Goal: Task Accomplishment & Management: Manage account settings

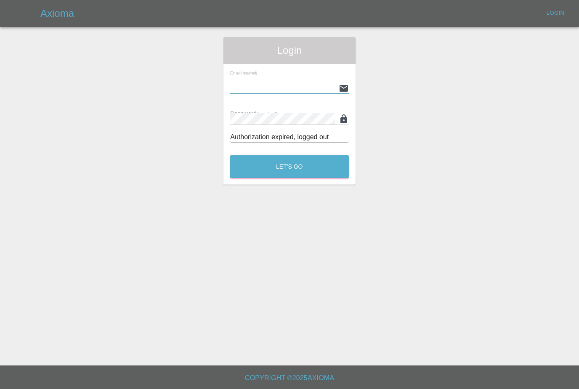
type input "[PERSON_NAME][EMAIL_ADDRESS][PERSON_NAME][DOMAIN_NAME]"
click at [289, 167] on button "Let's Go" at bounding box center [289, 166] width 119 height 23
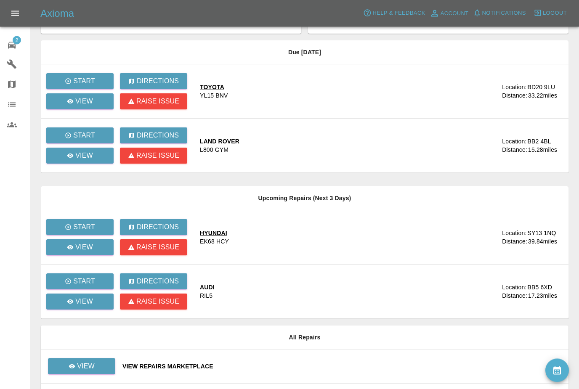
scroll to position [80, 0]
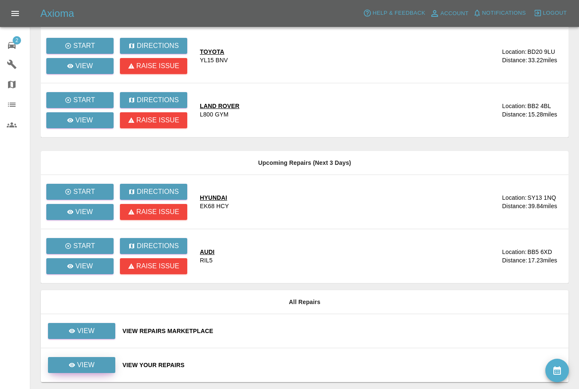
click at [100, 370] on link "View" at bounding box center [81, 365] width 67 height 16
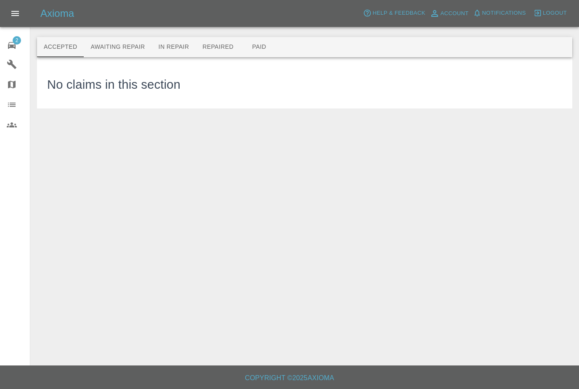
click at [137, 44] on button "Awaiting Repair" at bounding box center [118, 47] width 68 height 20
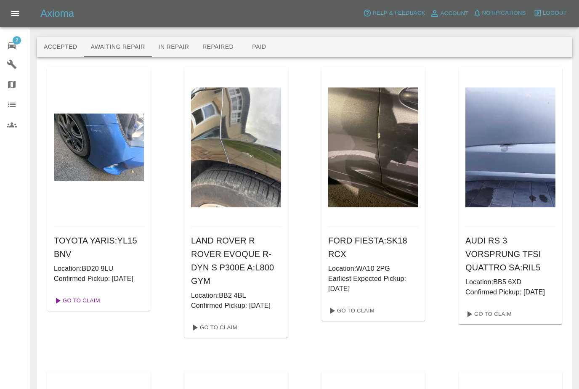
click at [90, 307] on link "Go To Claim" at bounding box center [76, 300] width 52 height 13
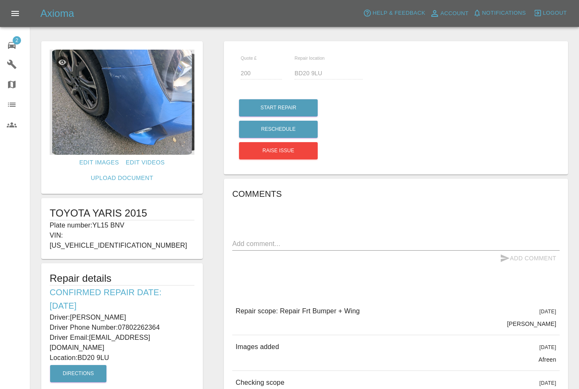
click at [260, 295] on div "Comments x Add Comment Repair scope: Repair Frt Bumper + Wing [DATE] [PERSON_NA…" at bounding box center [395, 365] width 327 height 357
click at [16, 41] on span "2" at bounding box center [17, 40] width 8 height 8
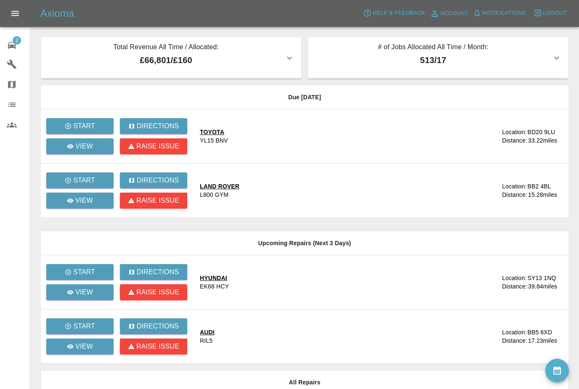
scroll to position [80, 0]
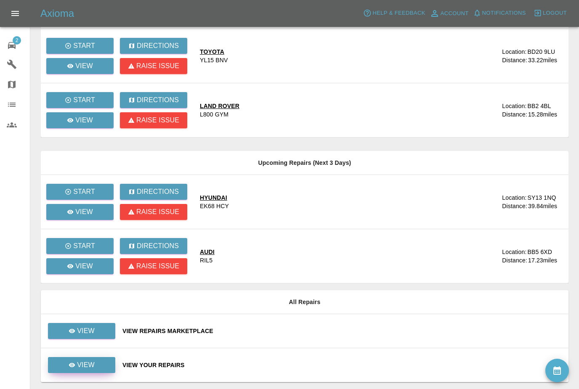
click at [90, 365] on p "View" at bounding box center [86, 365] width 18 height 10
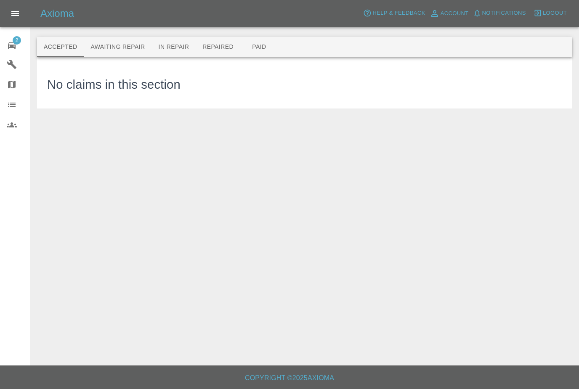
click at [134, 50] on button "Awaiting Repair" at bounding box center [118, 47] width 68 height 20
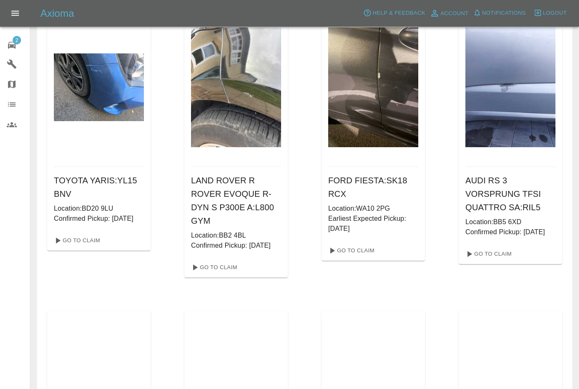
scroll to position [60, 0]
click at [366, 256] on link "Go To Claim" at bounding box center [351, 250] width 52 height 13
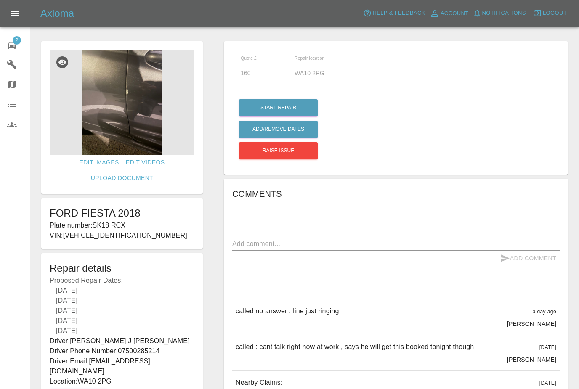
click at [20, 14] on button "Open drawer" at bounding box center [15, 13] width 20 height 20
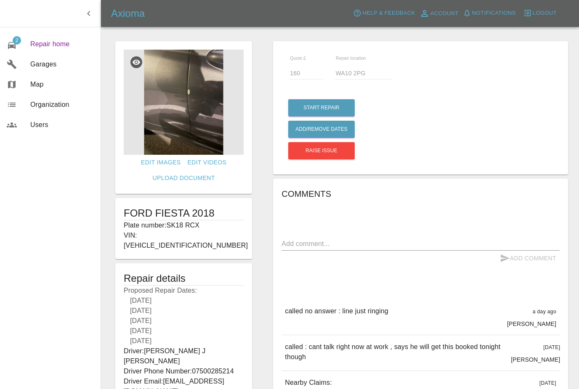
click at [76, 52] on link "2 Repair home" at bounding box center [50, 44] width 101 height 20
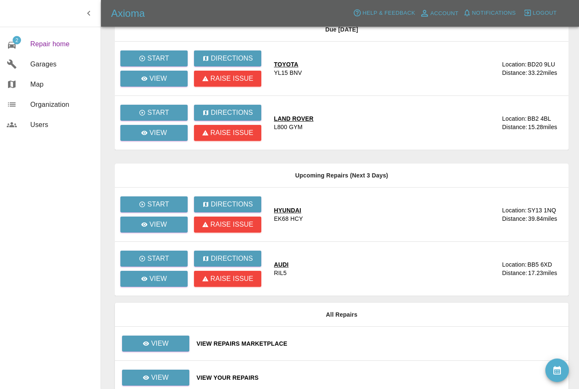
scroll to position [80, 0]
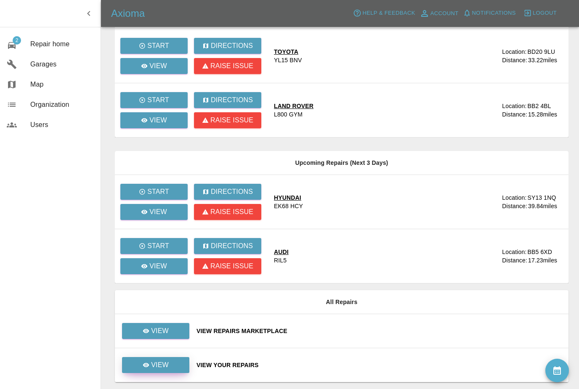
click at [181, 363] on link "View" at bounding box center [155, 365] width 67 height 16
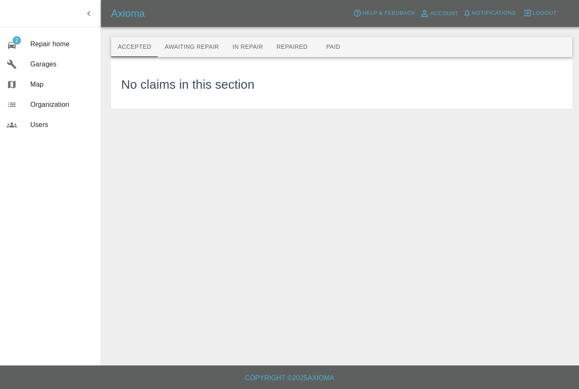
click at [90, 15] on icon "button" at bounding box center [89, 13] width 10 height 10
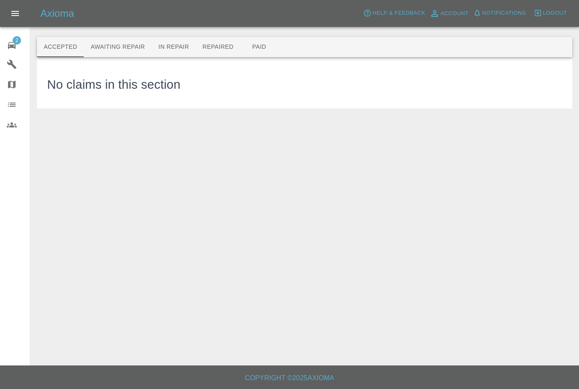
click at [130, 44] on button "Awaiting Repair" at bounding box center [118, 47] width 68 height 20
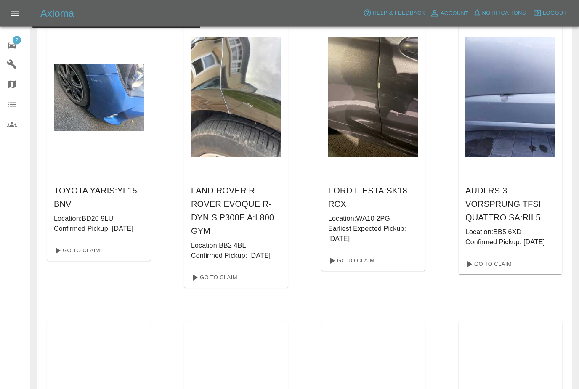
scroll to position [48, 0]
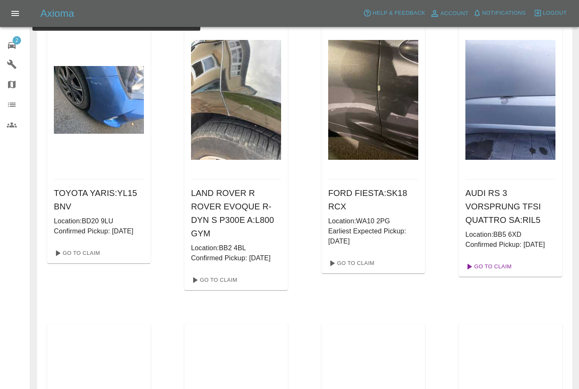
click at [501, 273] on link "Go To Claim" at bounding box center [488, 266] width 52 height 13
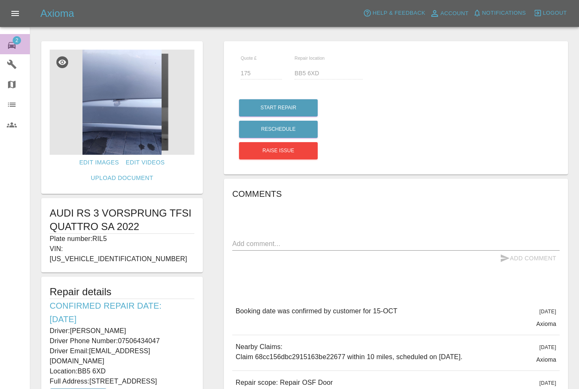
click at [17, 41] on span "2" at bounding box center [17, 40] width 8 height 8
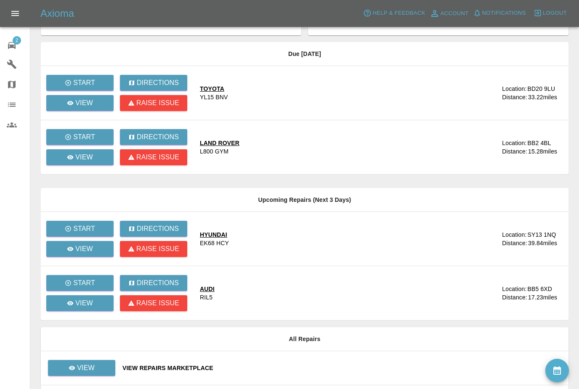
scroll to position [80, 0]
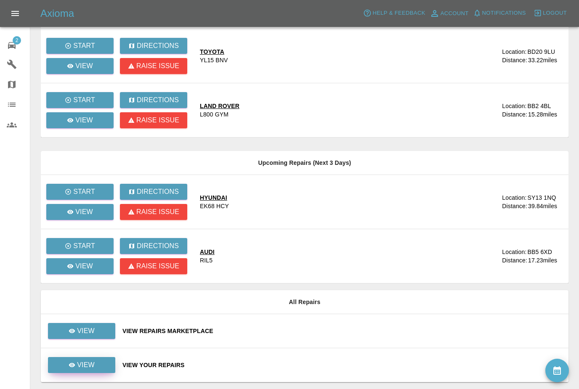
click at [99, 368] on link "View" at bounding box center [81, 365] width 67 height 16
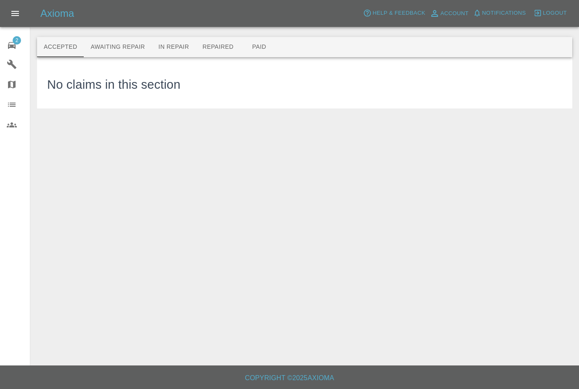
click at [101, 52] on button "Awaiting Repair" at bounding box center [118, 47] width 68 height 20
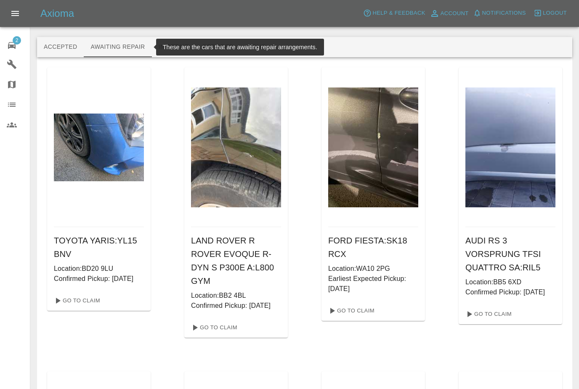
click at [174, 43] on button "In Repair" at bounding box center [174, 47] width 44 height 20
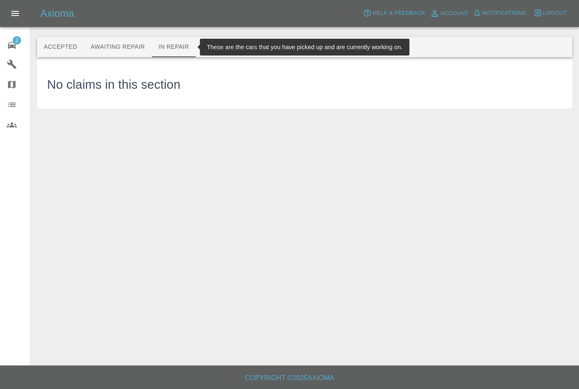
click at [204, 55] on button "Repaired" at bounding box center [218, 47] width 45 height 20
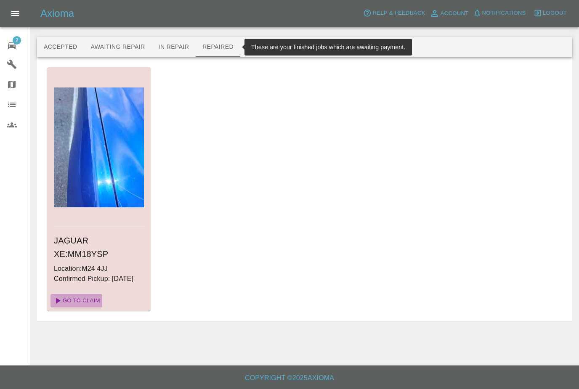
click at [72, 307] on link "Go To Claim" at bounding box center [76, 300] width 52 height 13
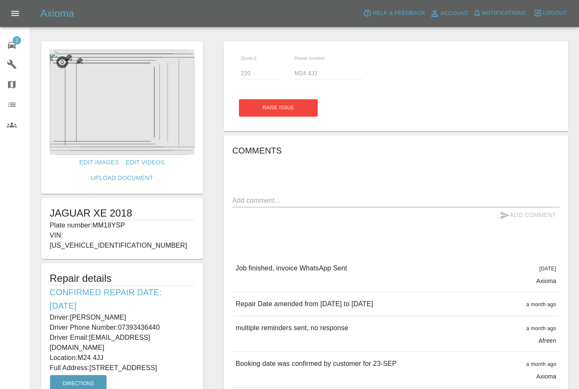
click at [11, 44] on icon at bounding box center [12, 45] width 10 height 10
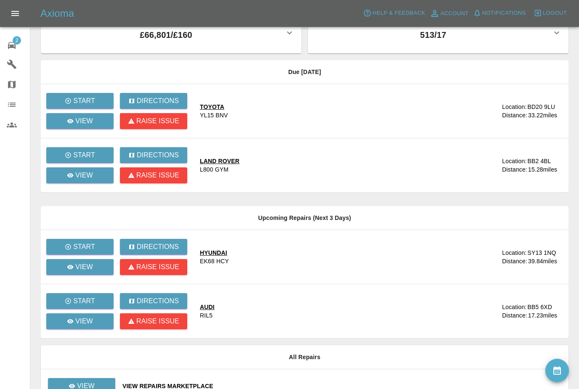
scroll to position [80, 0]
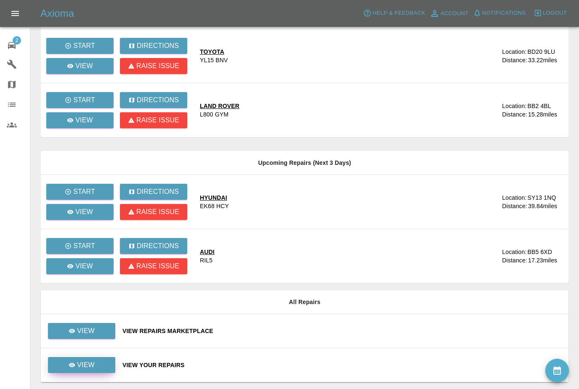
click at [75, 362] on icon at bounding box center [72, 365] width 7 height 7
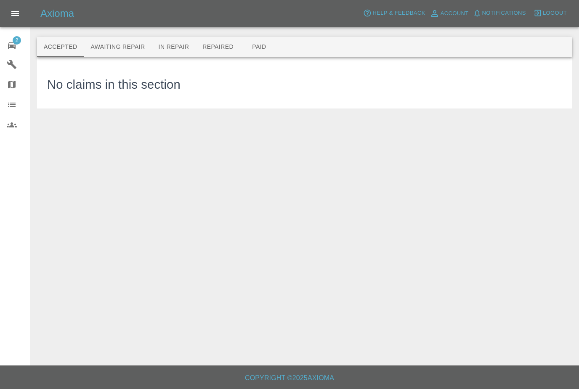
click at [176, 45] on button "In Repair" at bounding box center [174, 47] width 44 height 20
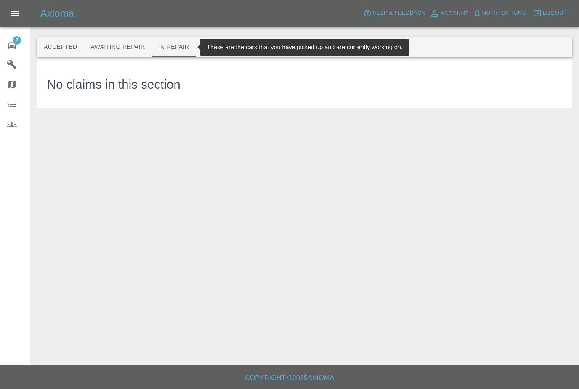
click at [212, 49] on button "Repaired" at bounding box center [218, 47] width 45 height 20
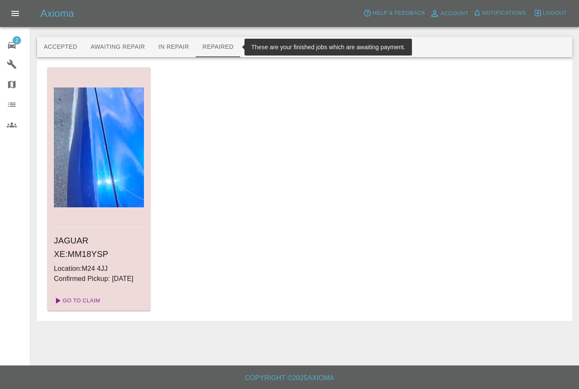
click at [85, 307] on link "Go To Claim" at bounding box center [76, 300] width 52 height 13
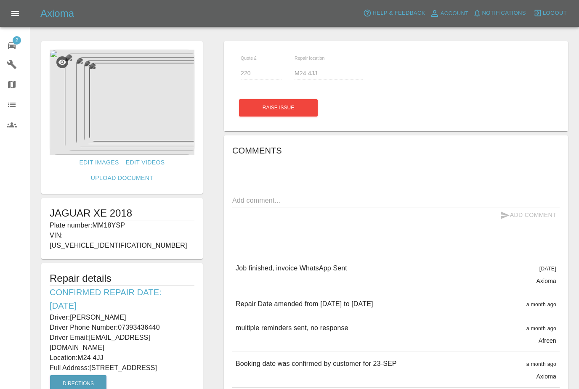
click at [11, 49] on icon at bounding box center [12, 45] width 10 height 10
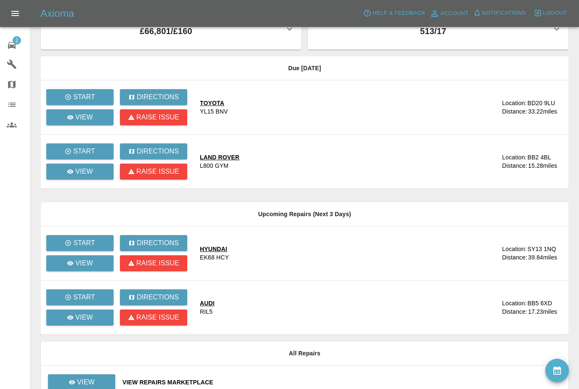
scroll to position [80, 0]
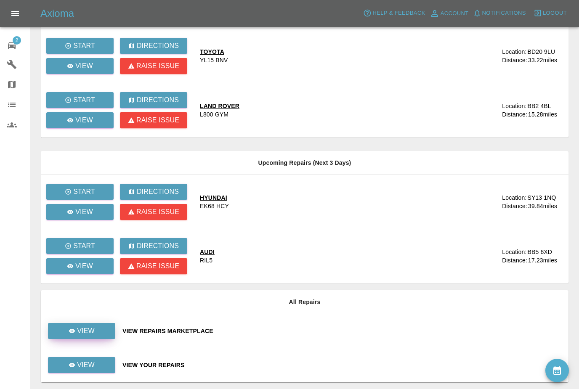
click at [89, 332] on p "View" at bounding box center [86, 331] width 18 height 10
